Goal: Find specific page/section: Find specific page/section

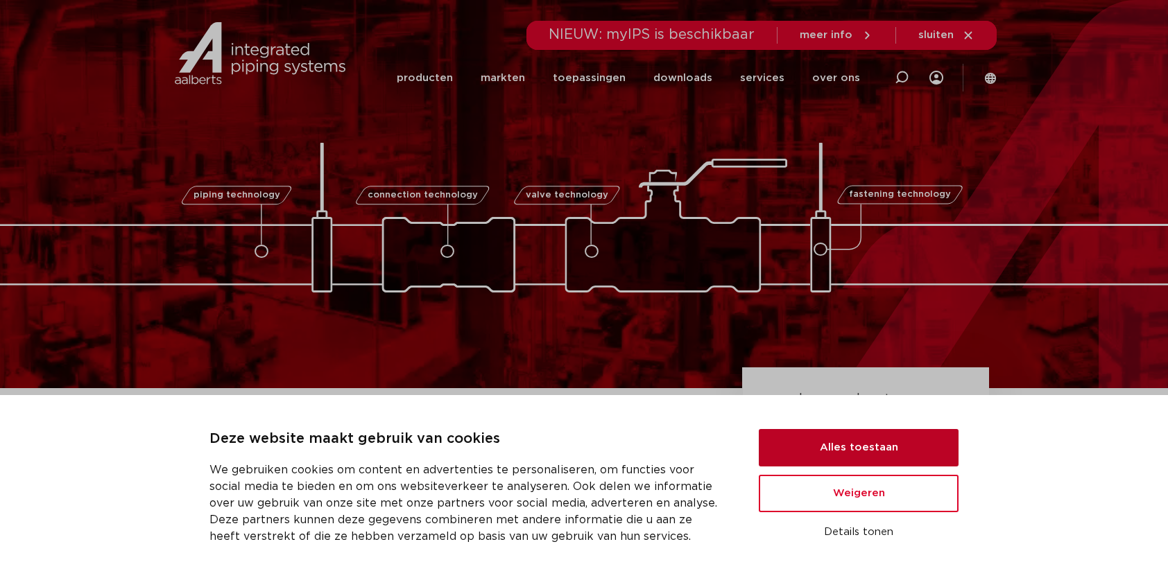
click at [852, 445] on button "Alles toestaan" at bounding box center [859, 447] width 200 height 37
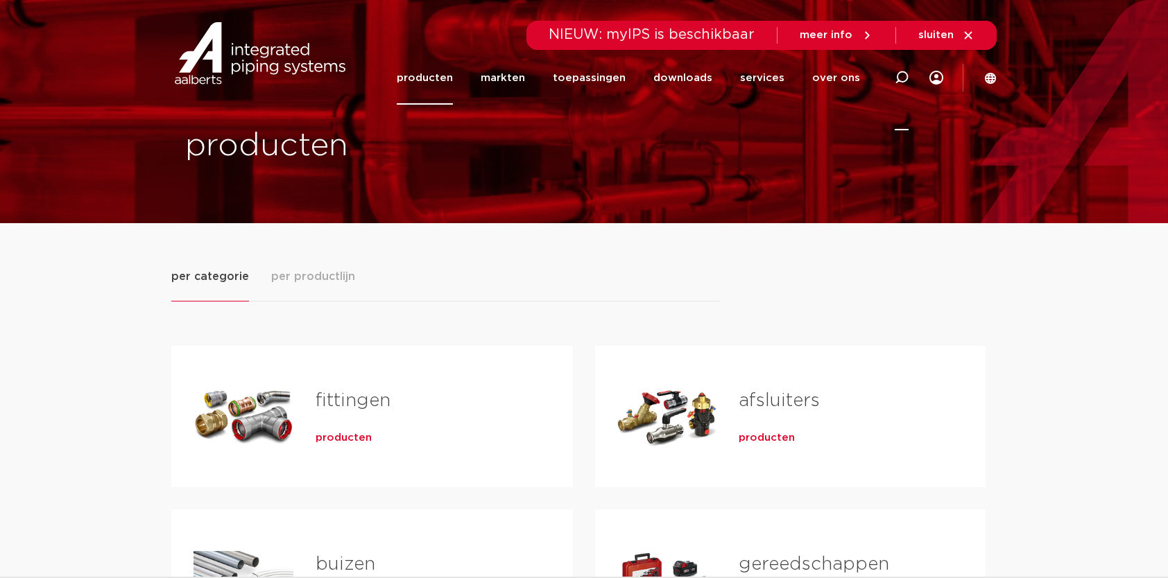
click at [901, 78] on icon at bounding box center [902, 78] width 14 height 14
click at [663, 81] on input "Zoeken" at bounding box center [692, 76] width 436 height 28
type input "0201195"
click at [713, 72] on input "0201195" at bounding box center [692, 76] width 436 height 28
click button "Zoeken" at bounding box center [0, 0] width 0 height 0
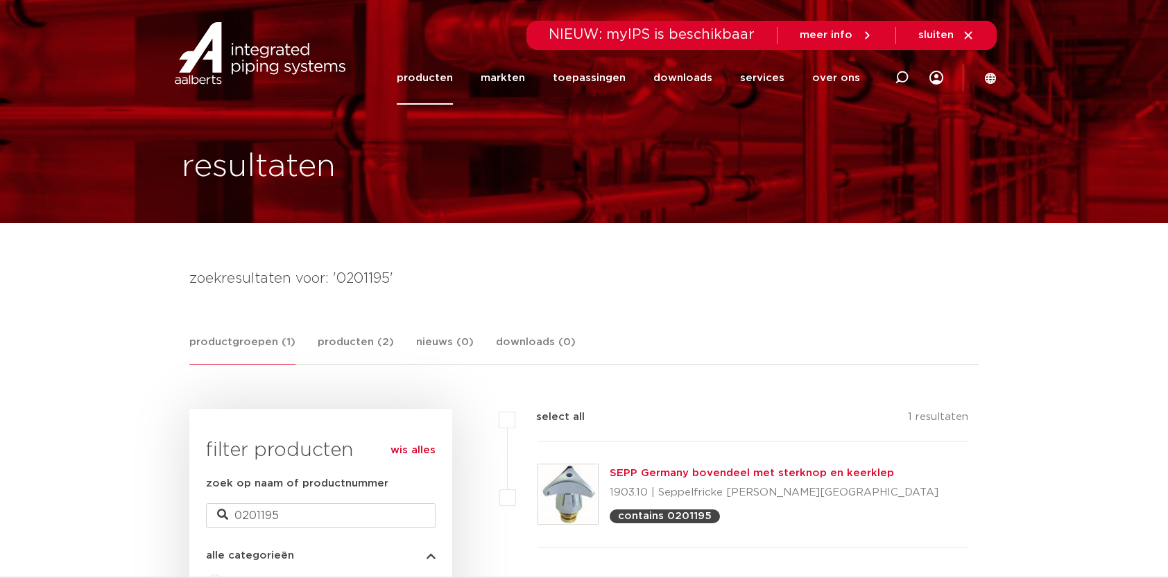
click at [710, 474] on link "SEPP Germany bovendeel met sterknop en keerklep" at bounding box center [752, 473] width 284 height 10
